Goal: Use online tool/utility: Utilize a website feature to perform a specific function

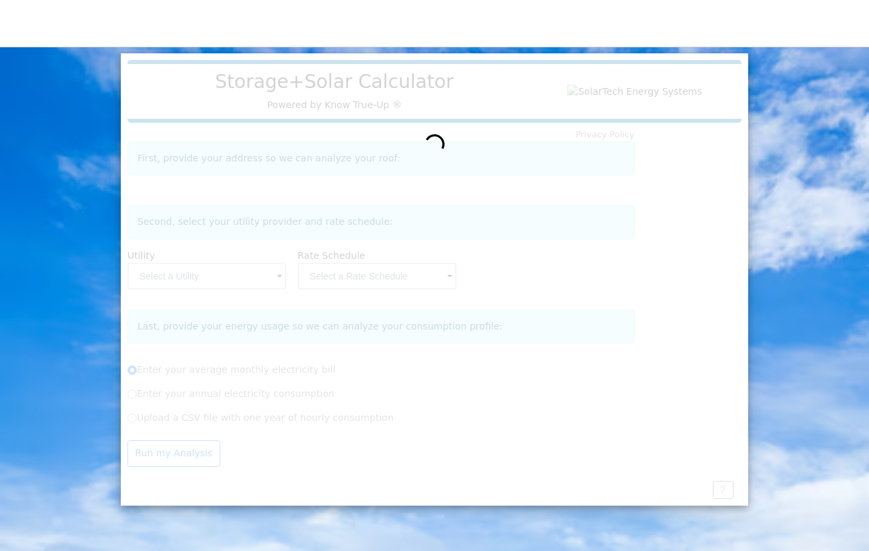
radio input "true"
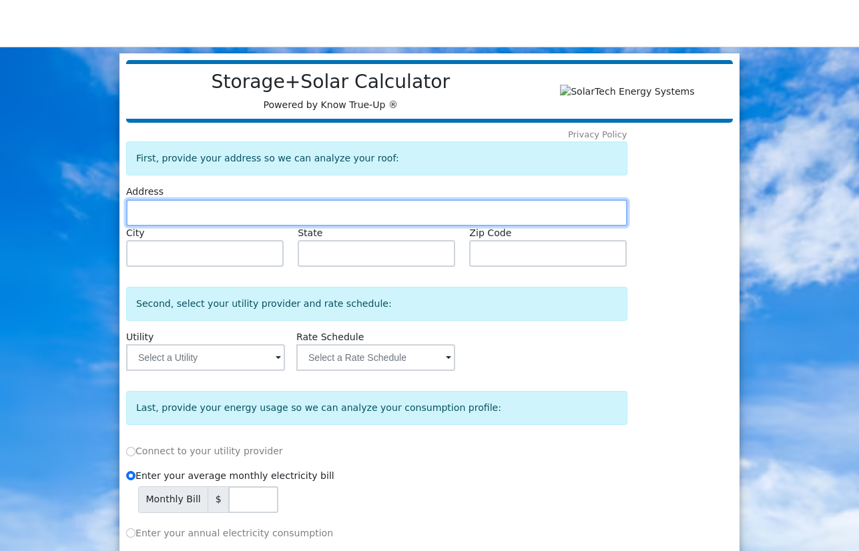
click at [192, 225] on input "text" at bounding box center [376, 213] width 501 height 27
type input "233"
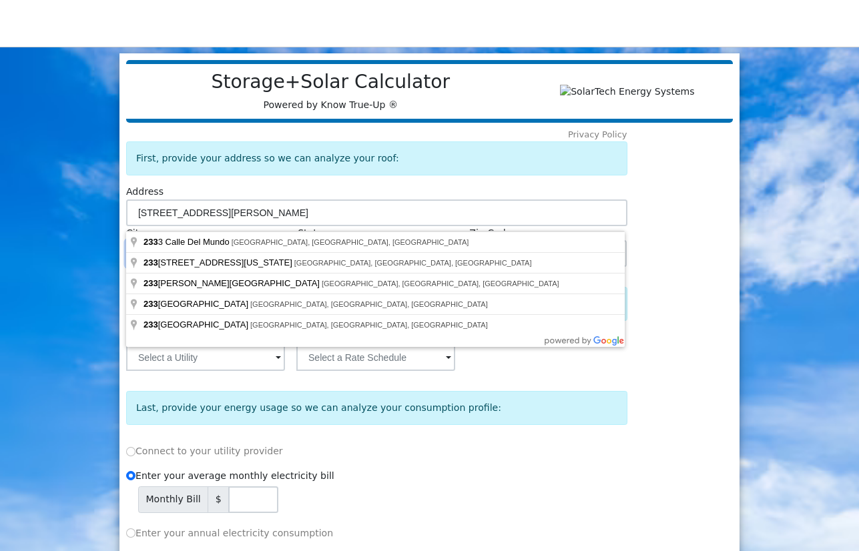
type input "[STREET_ADDRESS][PERSON_NAME]"
type input "Mountain View"
type input "CA"
type input "94043"
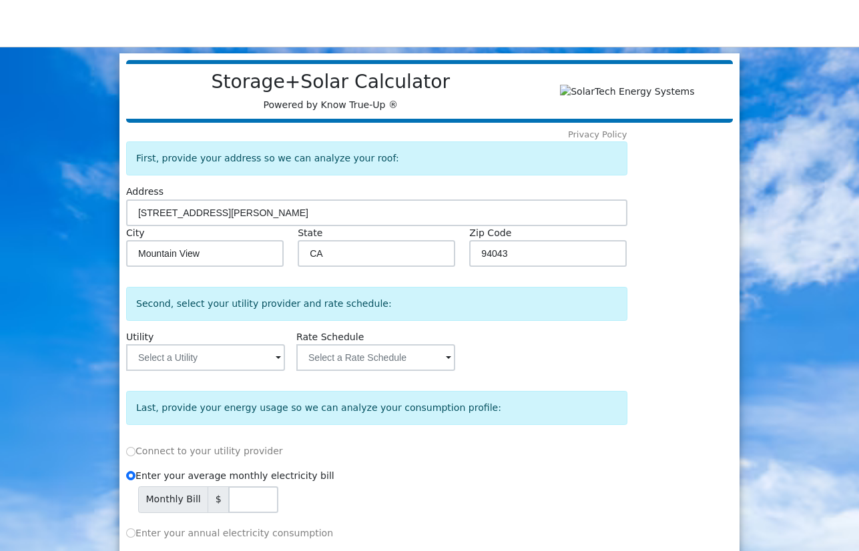
type input "[STREET_ADDRESS]"
type input "Santa [PERSON_NAME]"
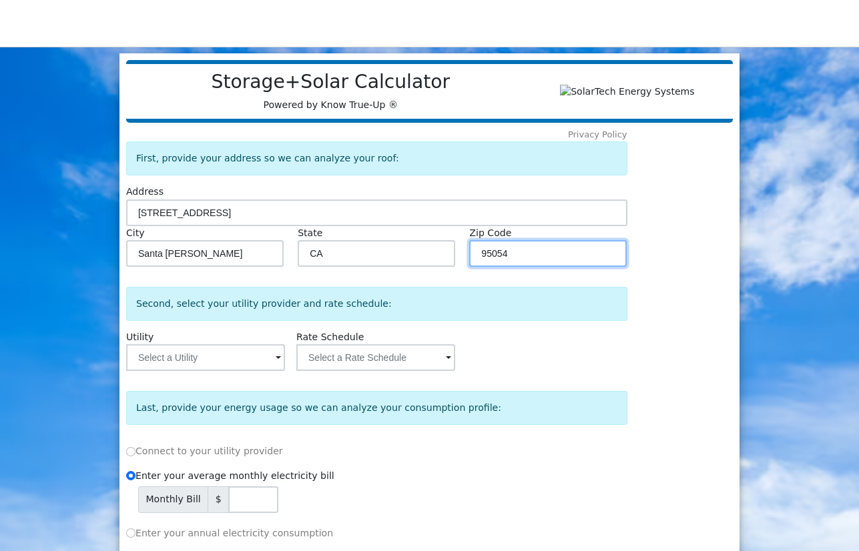
click at [514, 261] on input "95054" at bounding box center [548, 253] width 158 height 27
type input "94043"
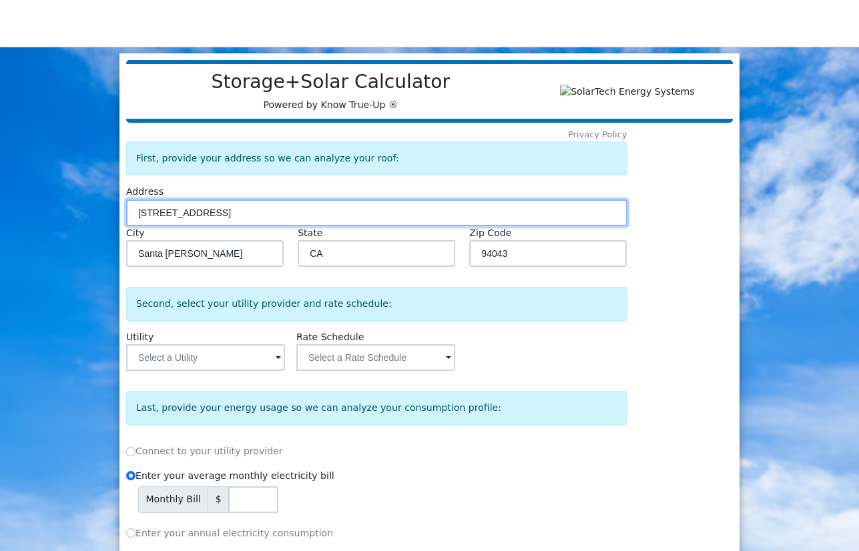
click at [246, 216] on input "[STREET_ADDRESS]" at bounding box center [376, 213] width 501 height 27
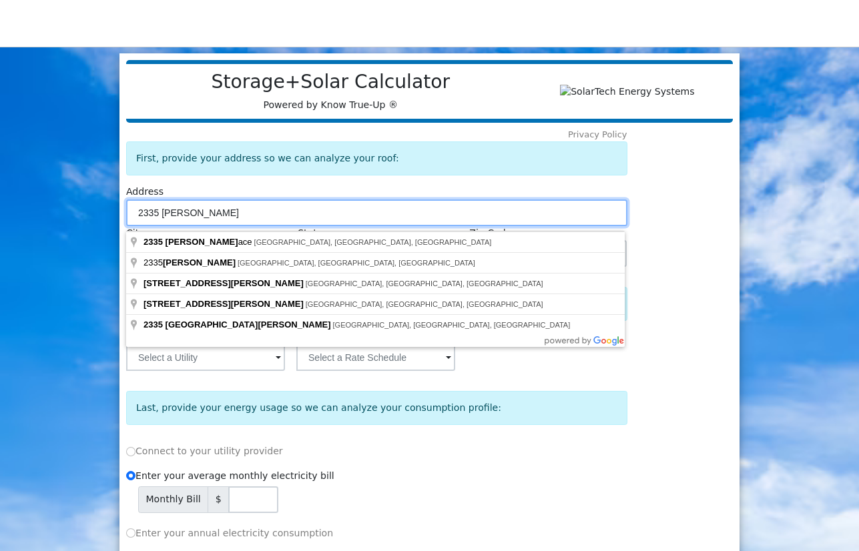
type input "2335 [PERSON_NAME]"
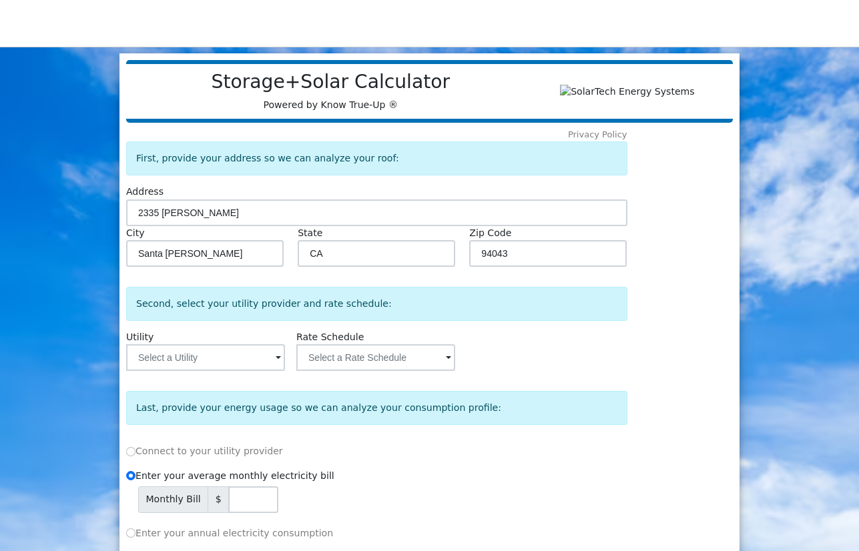
click at [689, 188] on div "Privacy Policy First, provide your address so we can analyze your roof: Address…" at bounding box center [426, 385] width 607 height 525
click at [214, 246] on input "mouSanta [PERSON_NAME]" at bounding box center [205, 253] width 158 height 27
click at [214, 247] on input "mouSanta [PERSON_NAME]" at bounding box center [205, 253] width 158 height 27
click at [208, 263] on input "mouSanta [PERSON_NAME]" at bounding box center [205, 253] width 158 height 27
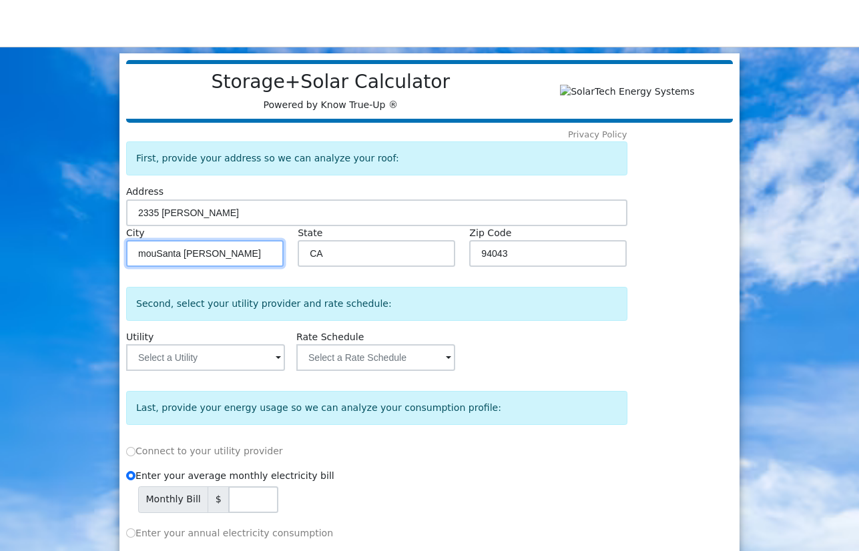
click at [208, 263] on input "mouSanta [PERSON_NAME]" at bounding box center [205, 253] width 158 height 27
type input "mountain"
type input "Mountain View"
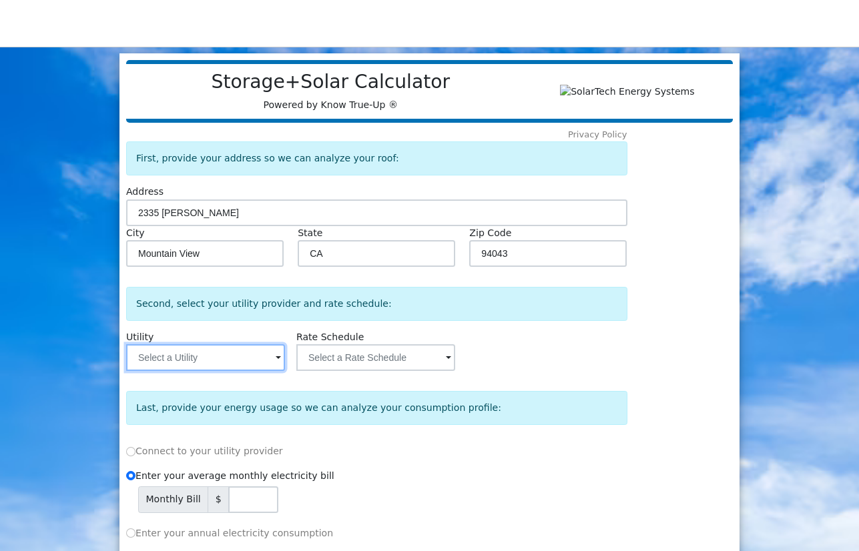
click at [218, 358] on input "text" at bounding box center [205, 357] width 159 height 27
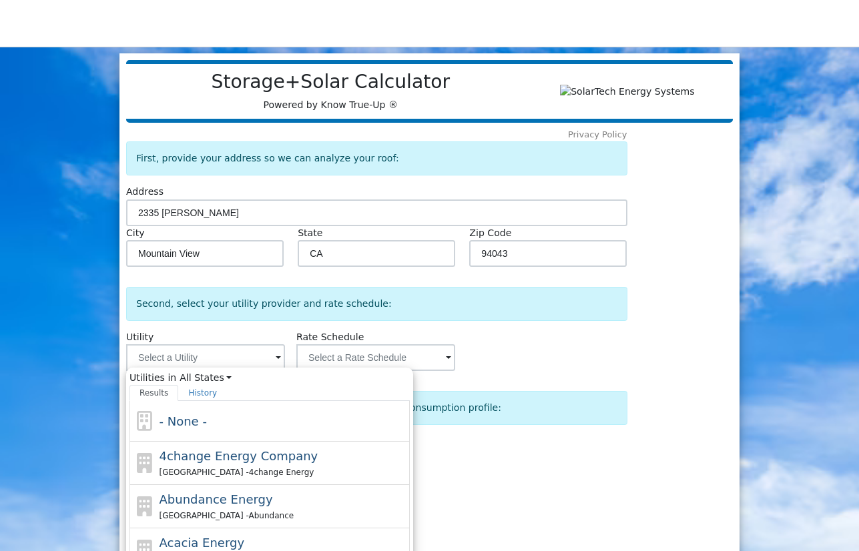
click at [519, 341] on div "Utility Utilities in All States All States [GEOGRAPHIC_DATA] [GEOGRAPHIC_DATA] …" at bounding box center [376, 348] width 506 height 45
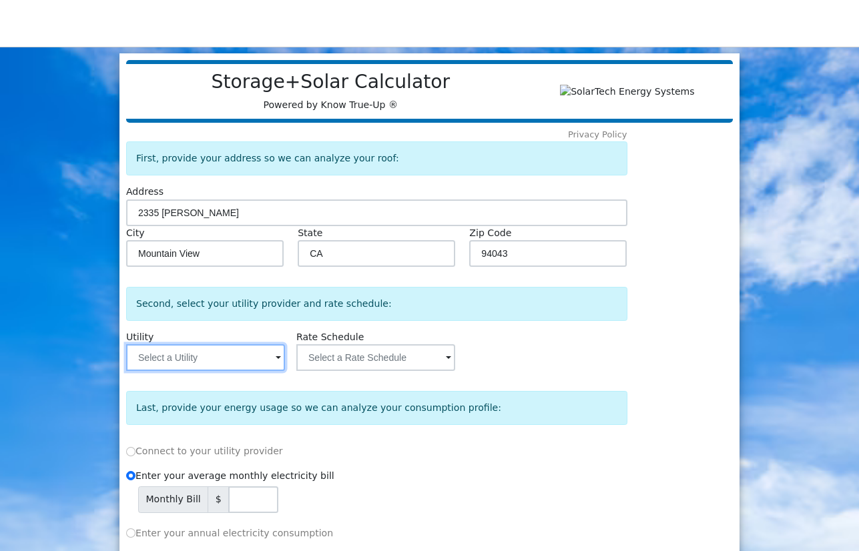
click at [243, 366] on input "text" at bounding box center [205, 357] width 159 height 27
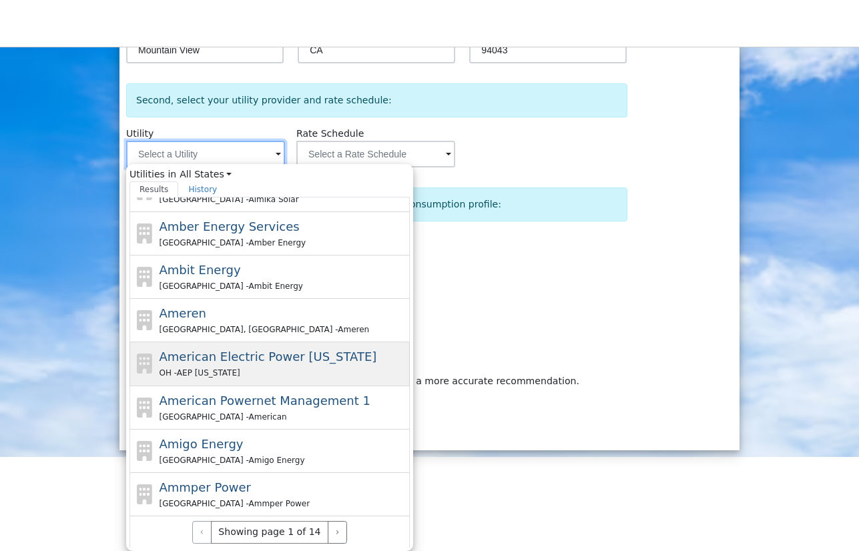
scroll to position [209, 0]
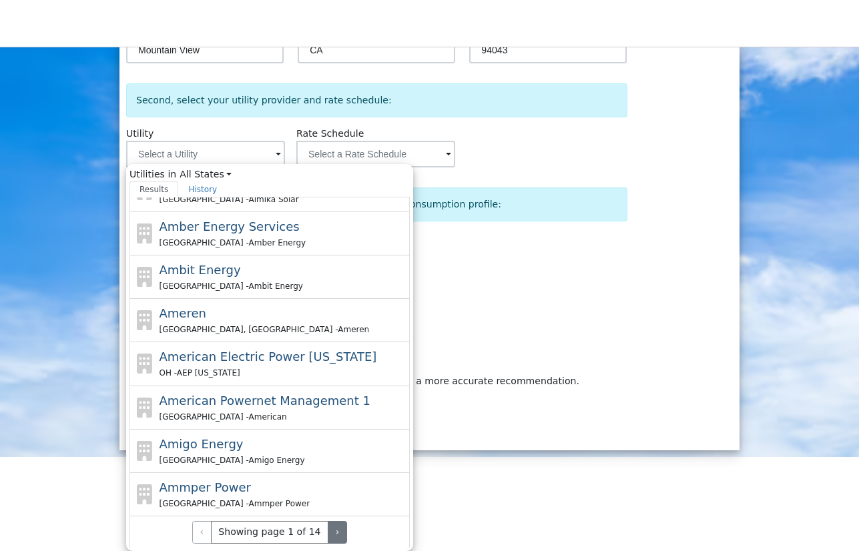
click at [329, 532] on button "›" at bounding box center [337, 532] width 19 height 23
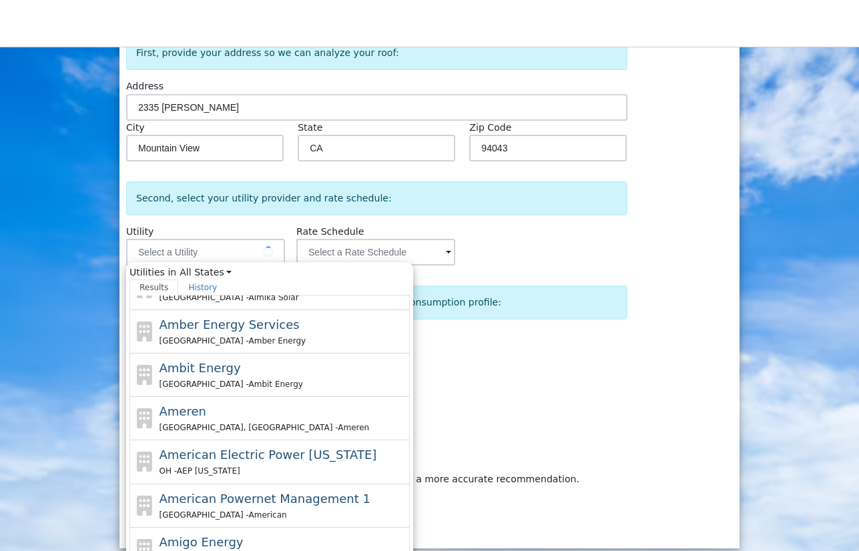
scroll to position [93, 0]
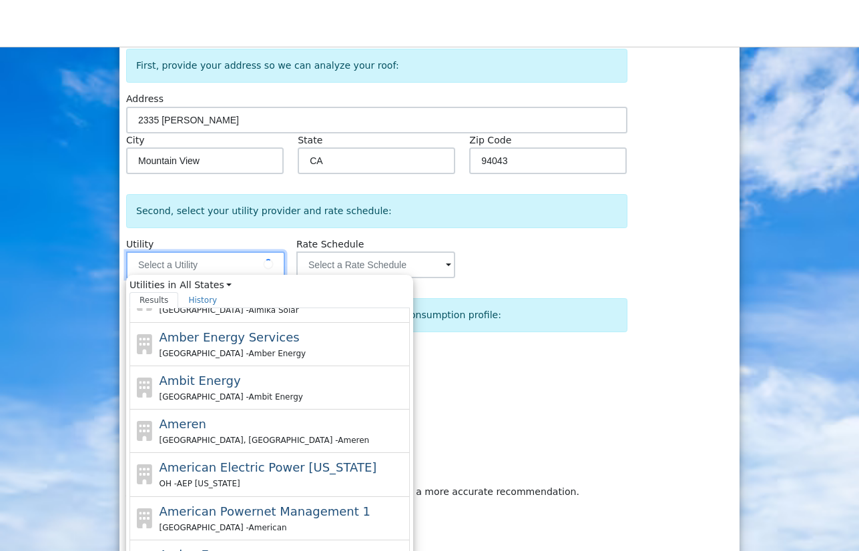
click at [230, 268] on input "text" at bounding box center [205, 265] width 159 height 27
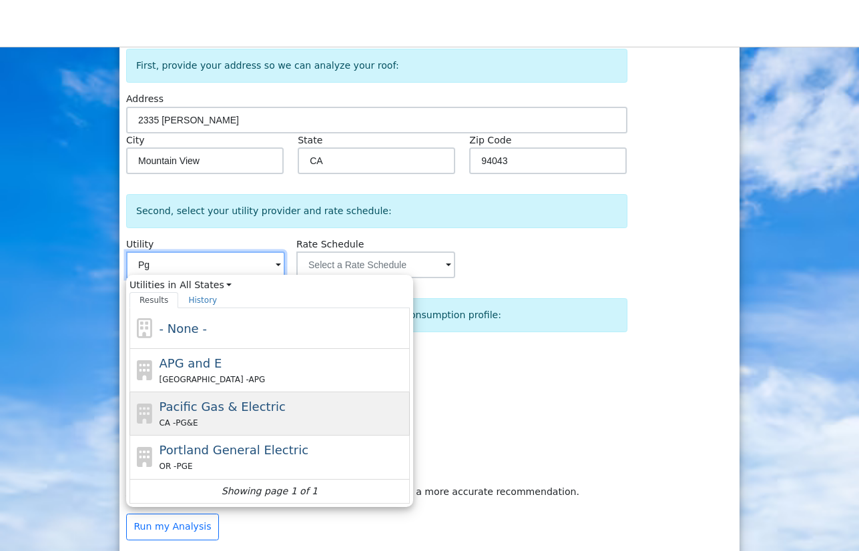
scroll to position [91, 0]
click at [176, 415] on span "Pacific Gas & Electric" at bounding box center [222, 408] width 126 height 14
type input "Pacific Gas & Electric"
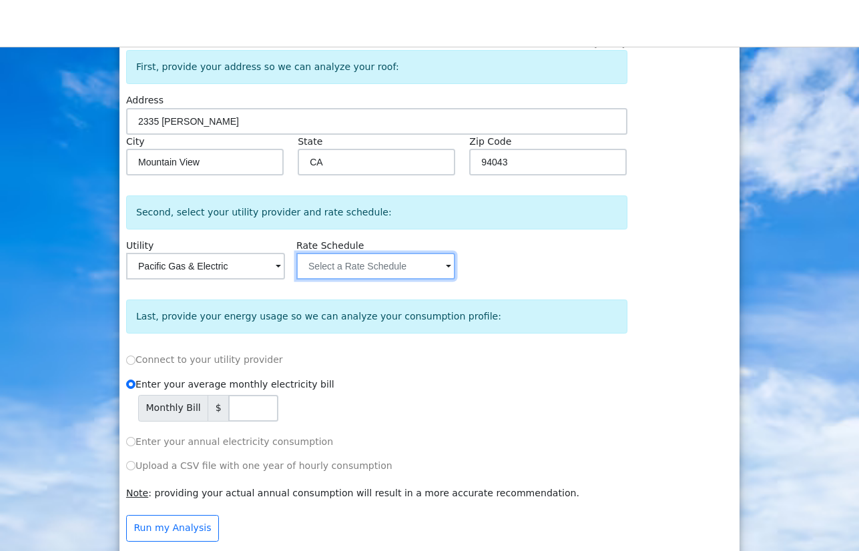
click at [285, 269] on input "text" at bounding box center [205, 266] width 159 height 27
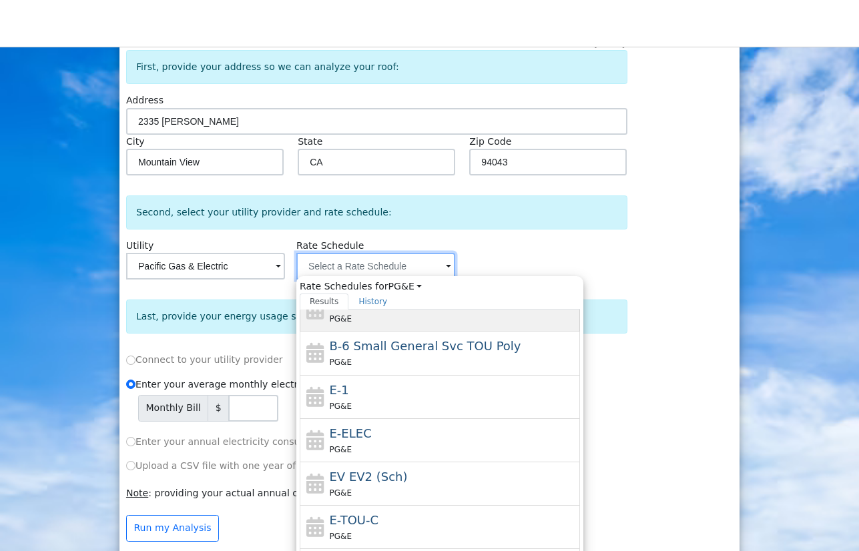
scroll to position [145, 0]
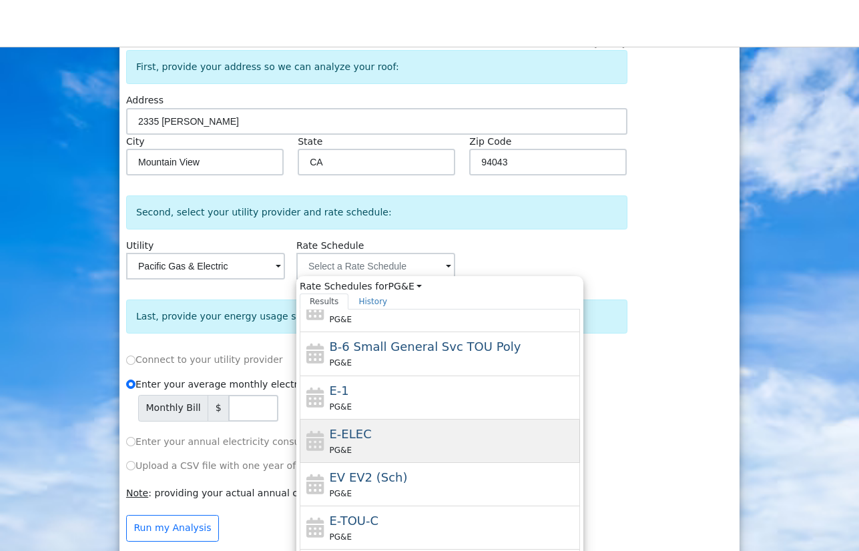
click at [372, 450] on div "PG&E" at bounding box center [453, 450] width 248 height 14
type input "E-ELEC"
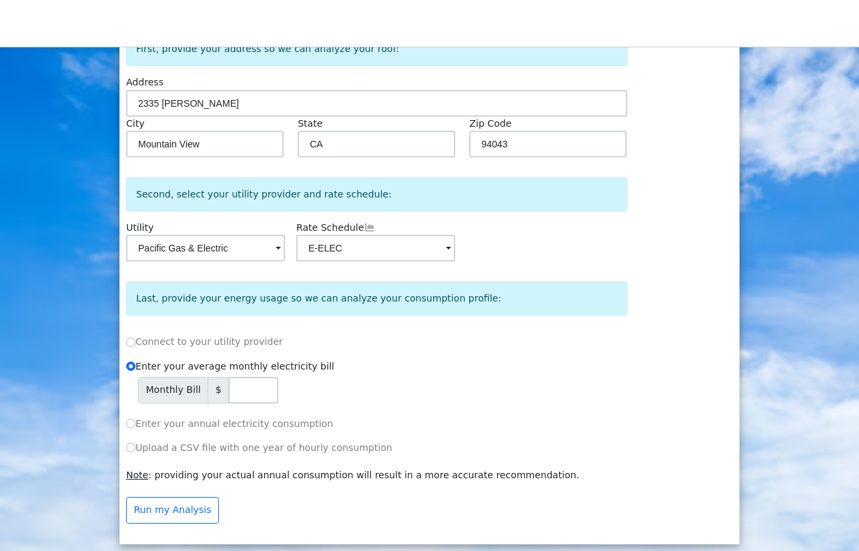
scroll to position [114, 0]
click at [263, 390] on input "1" at bounding box center [253, 390] width 50 height 27
click at [263, 390] on input "2" at bounding box center [253, 390] width 50 height 27
click at [263, 390] on input "3" at bounding box center [253, 390] width 50 height 27
click at [263, 390] on input "4" at bounding box center [253, 390] width 50 height 27
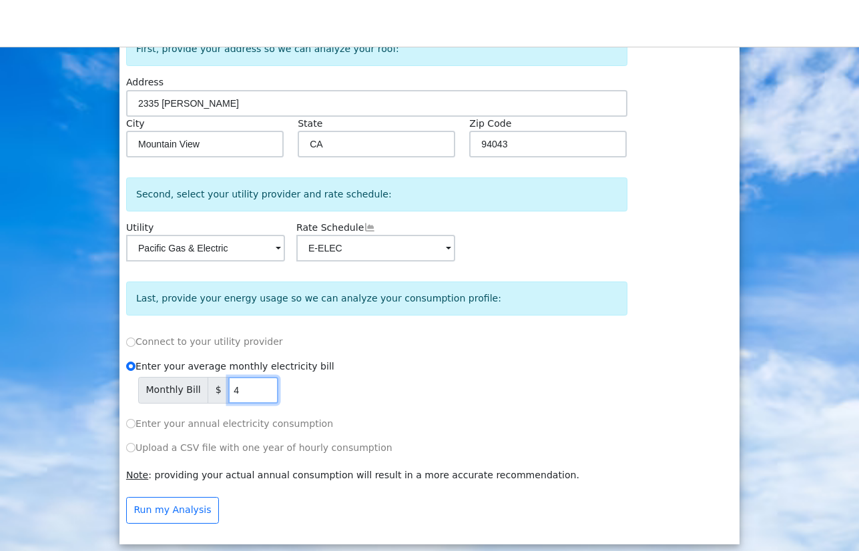
click at [246, 389] on input "4" at bounding box center [253, 390] width 50 height 27
type input "260"
click at [319, 417] on div "Enter your annual electricity consumption" at bounding box center [376, 424] width 515 height 14
click at [168, 513] on button "Run my Analysis" at bounding box center [172, 510] width 93 height 27
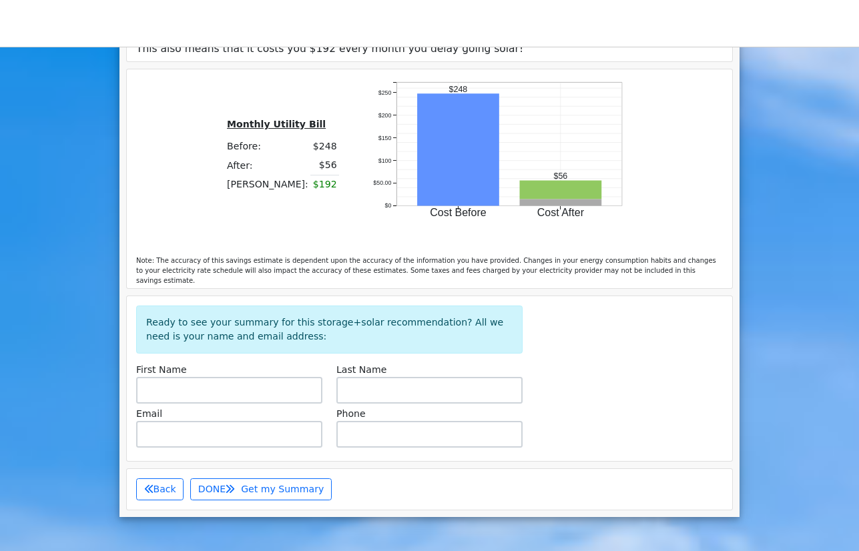
scroll to position [1028, 0]
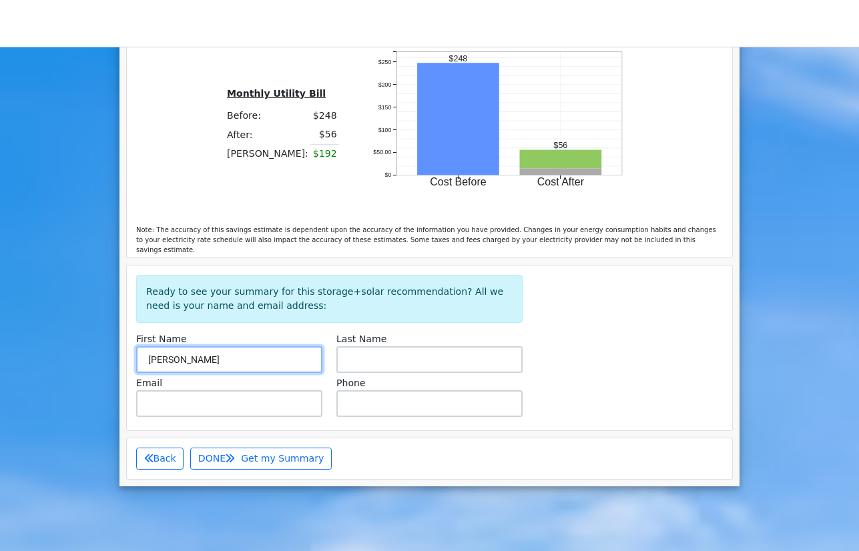
type input "[PERSON_NAME]"
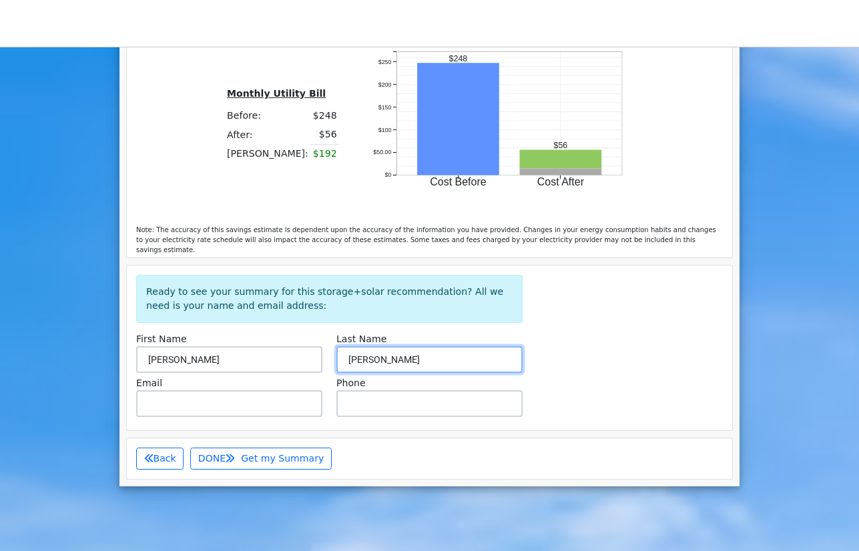
type input "[PERSON_NAME]"
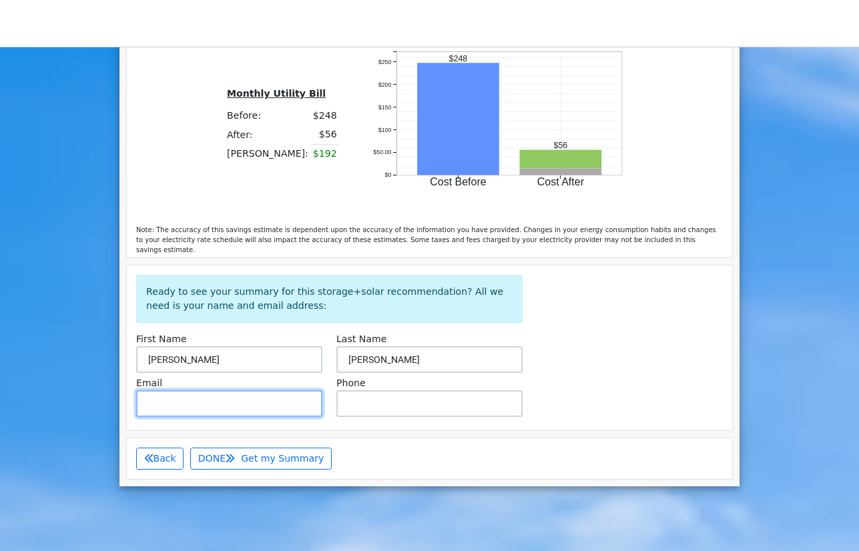
type input "h"
type input "[EMAIL_ADDRESS][DOMAIN_NAME]"
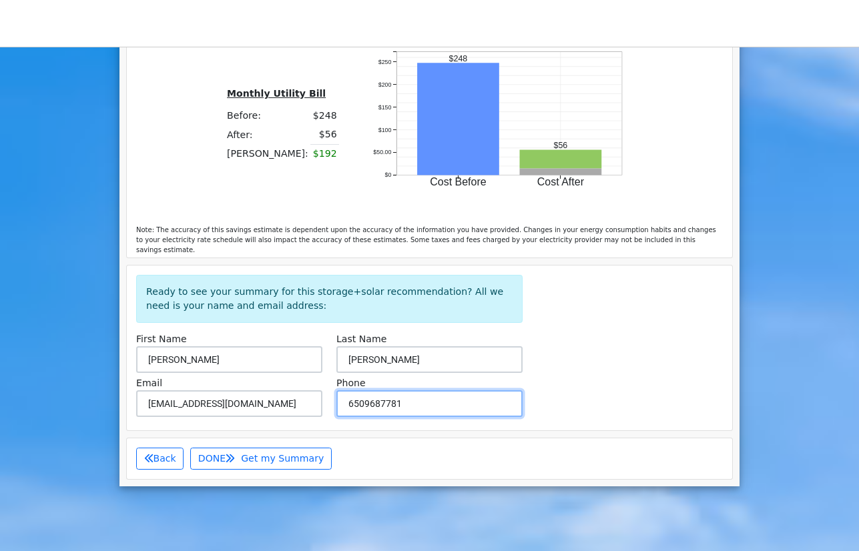
type input "6509687781"
click at [587, 377] on div "Email [EMAIL_ADDRESS][DOMAIN_NAME] Phone [PHONE_NUMBER]" at bounding box center [429, 398] width 601 height 44
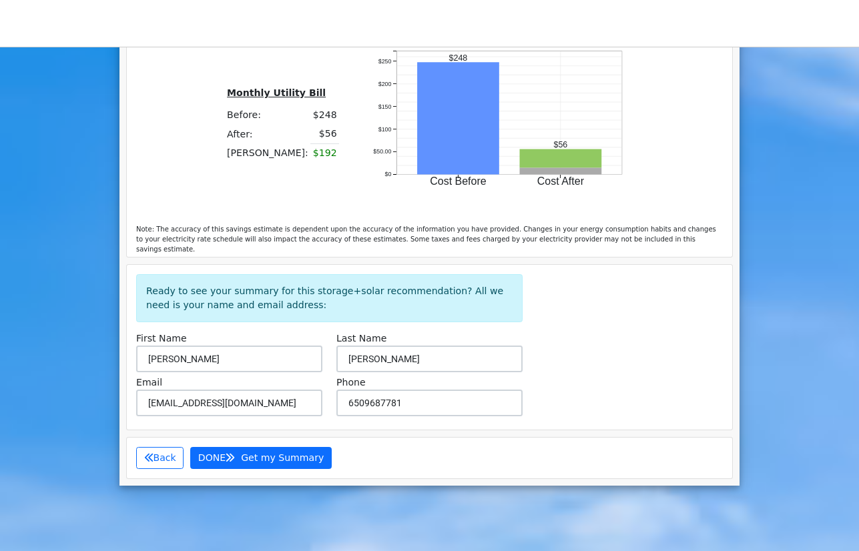
click at [266, 453] on span "Get my Summary" at bounding box center [282, 458] width 83 height 11
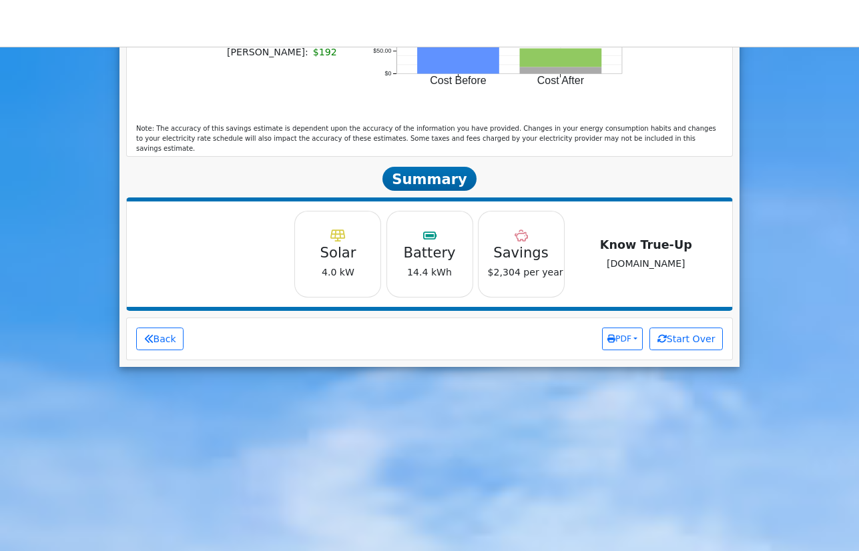
scroll to position [1121, 0]
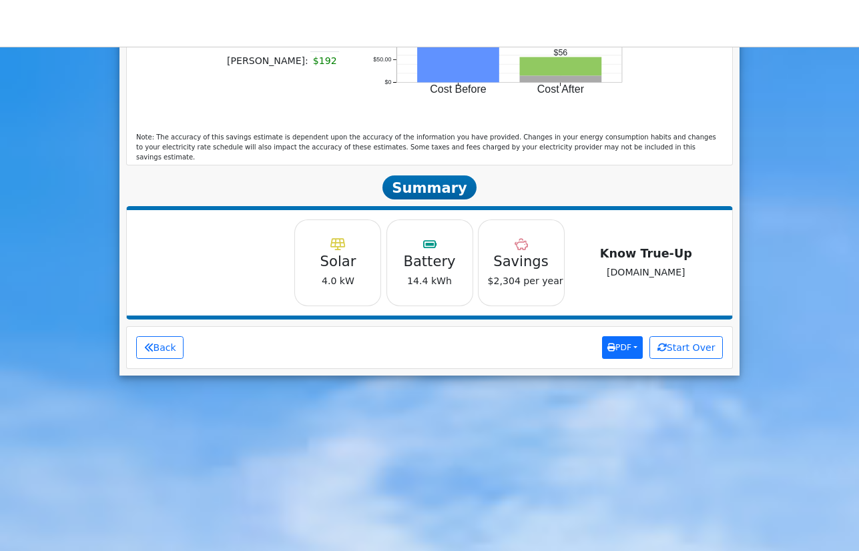
click at [622, 344] on span "PDF" at bounding box center [619, 347] width 24 height 9
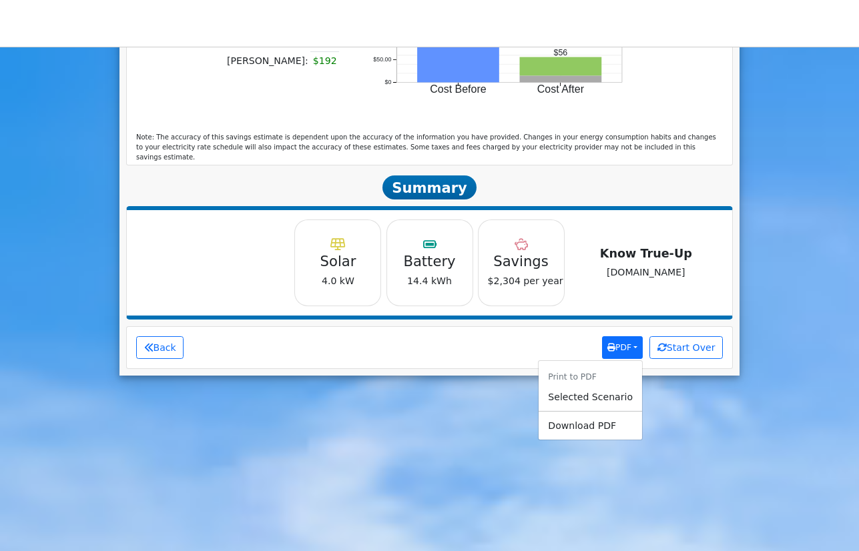
click at [619, 346] on span "PDF" at bounding box center [619, 347] width 24 height 9
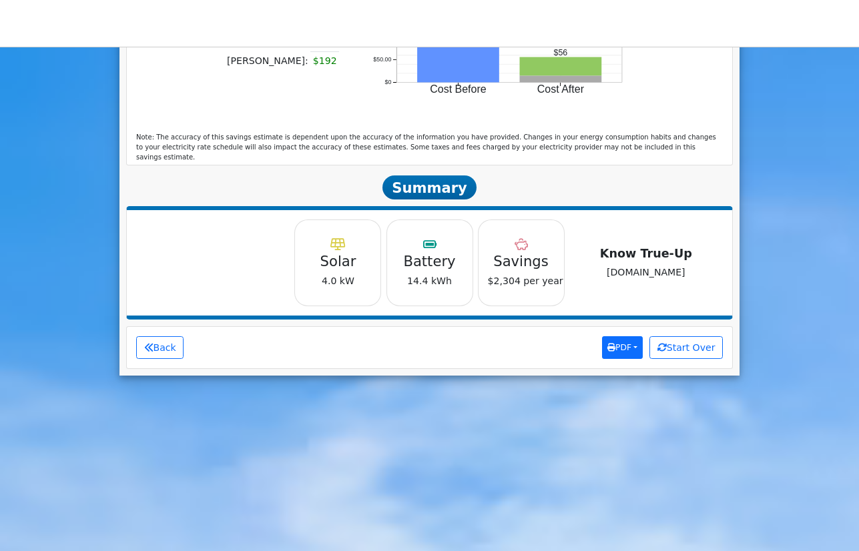
click at [620, 343] on span "PDF" at bounding box center [619, 347] width 24 height 9
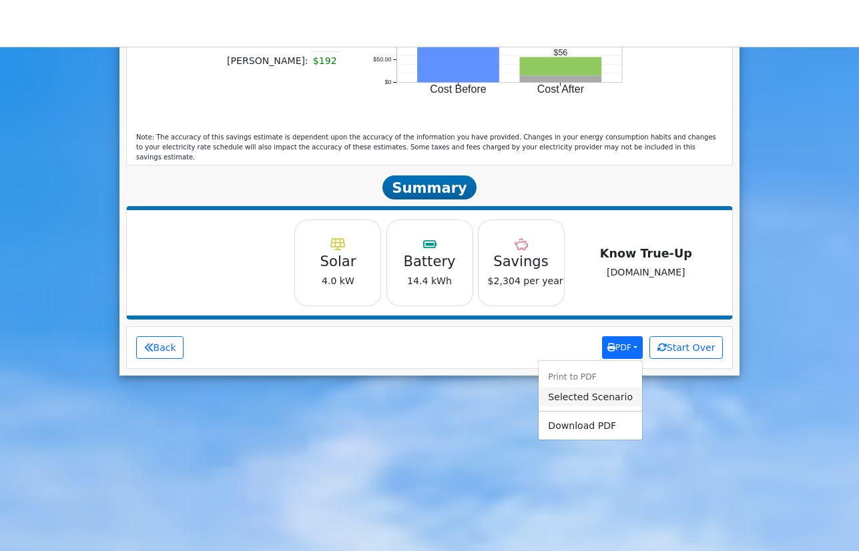
click at [607, 392] on link "Selected Scenario" at bounding box center [590, 397] width 103 height 19
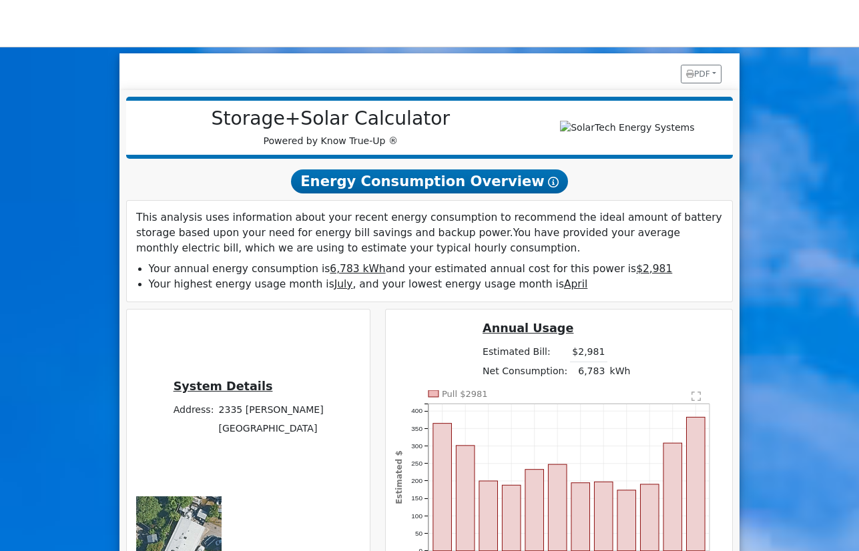
scroll to position [0, 0]
click at [7, 16] on img at bounding box center [7, 16] width 0 height 0
